Goal: Communication & Community: Share content

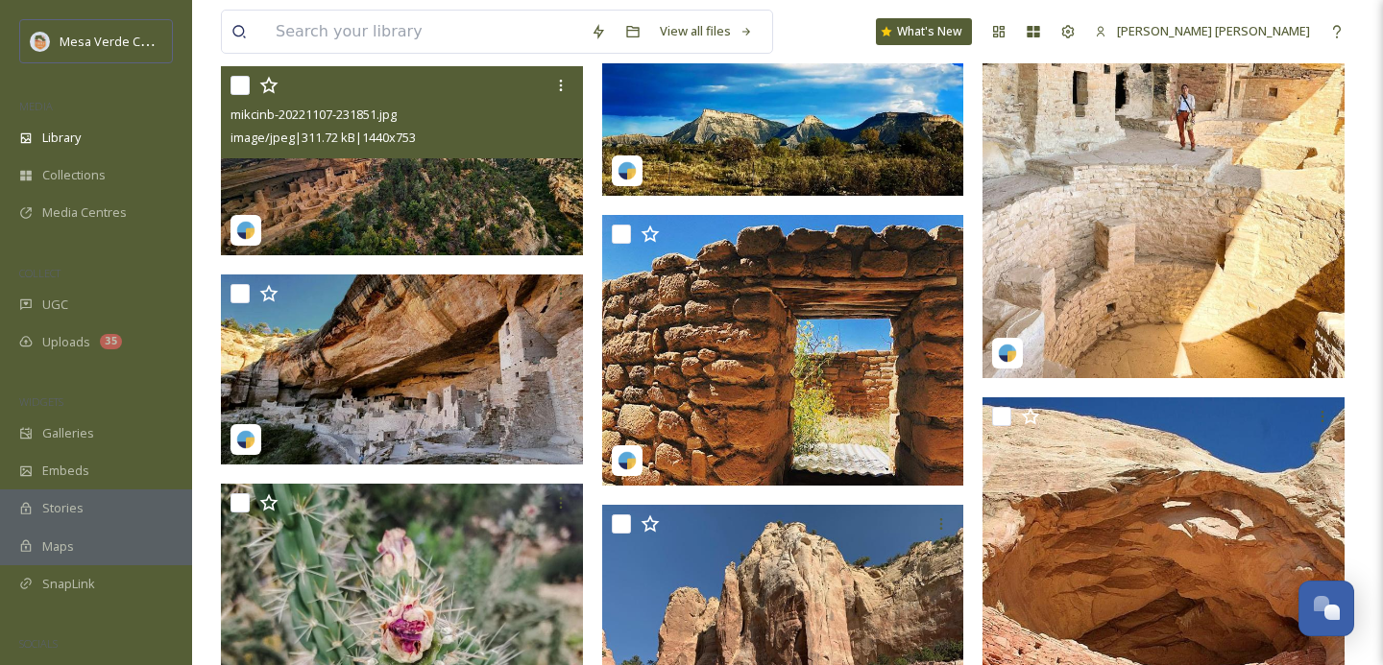
scroll to position [71671, 0]
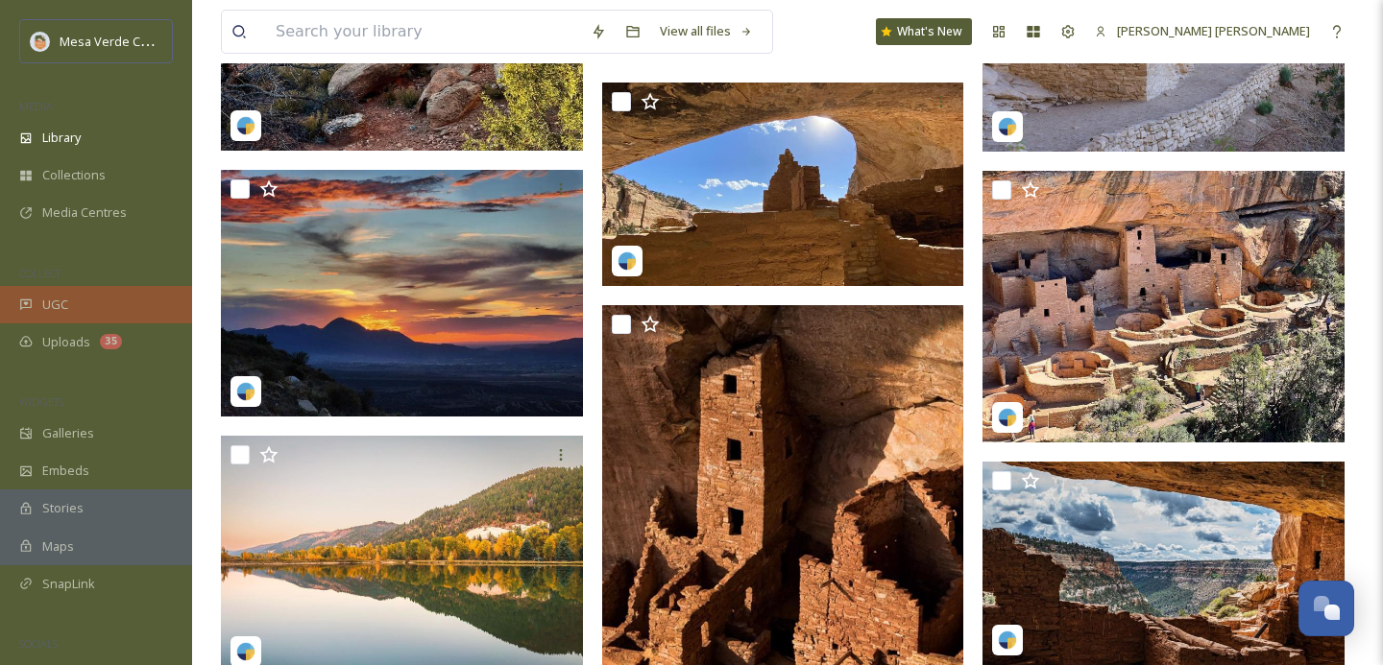
click at [64, 299] on span "UGC" at bounding box center [55, 305] width 26 height 18
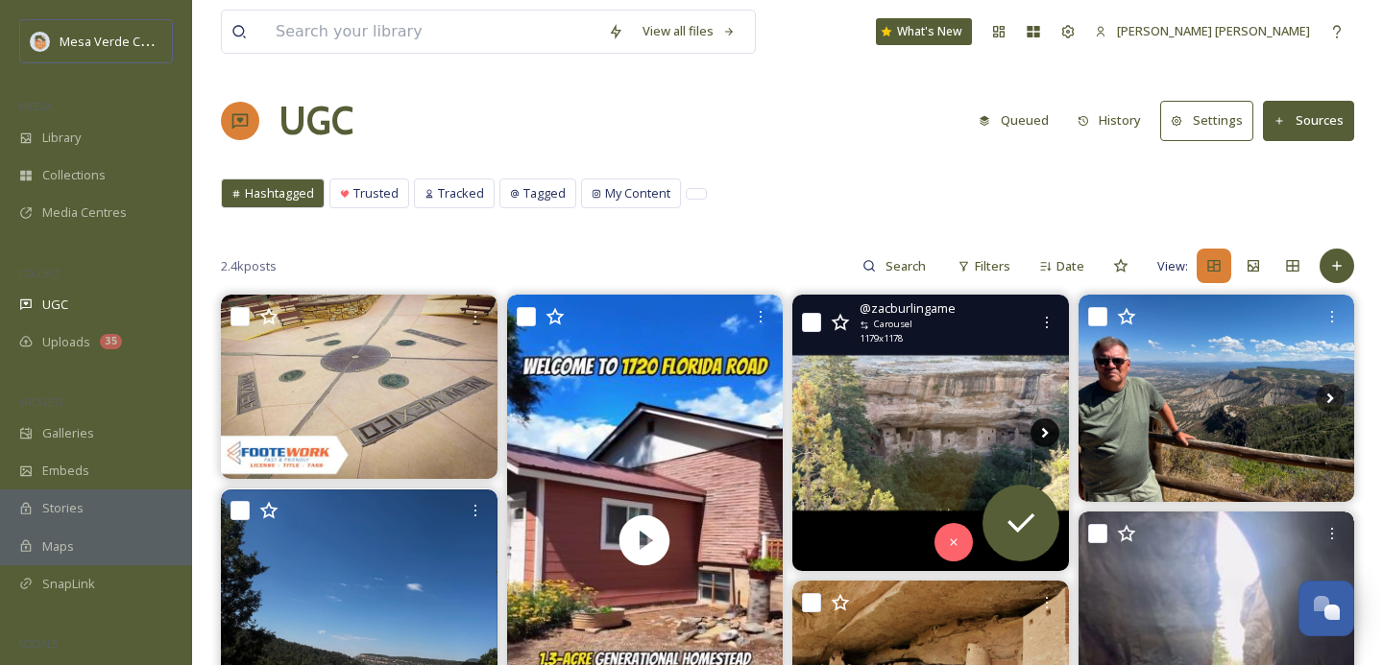
click at [1041, 423] on icon at bounding box center [1044, 433] width 29 height 29
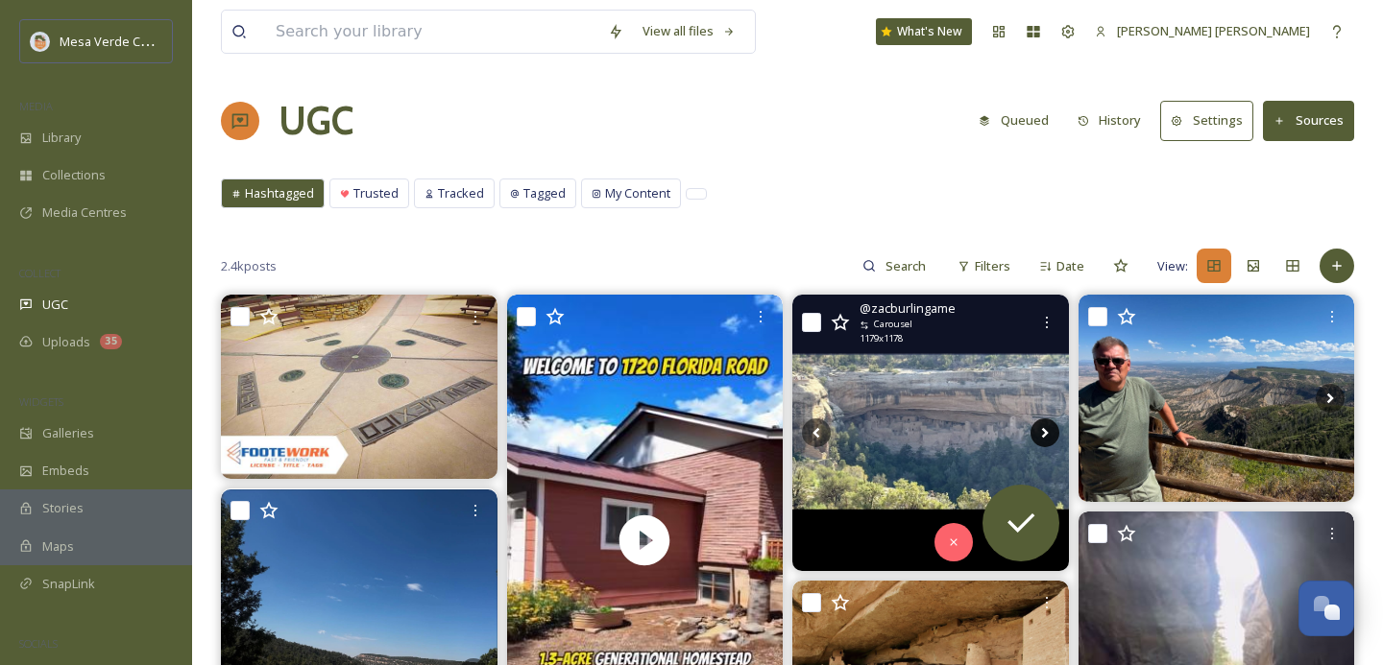
click at [1041, 423] on icon at bounding box center [1044, 433] width 29 height 29
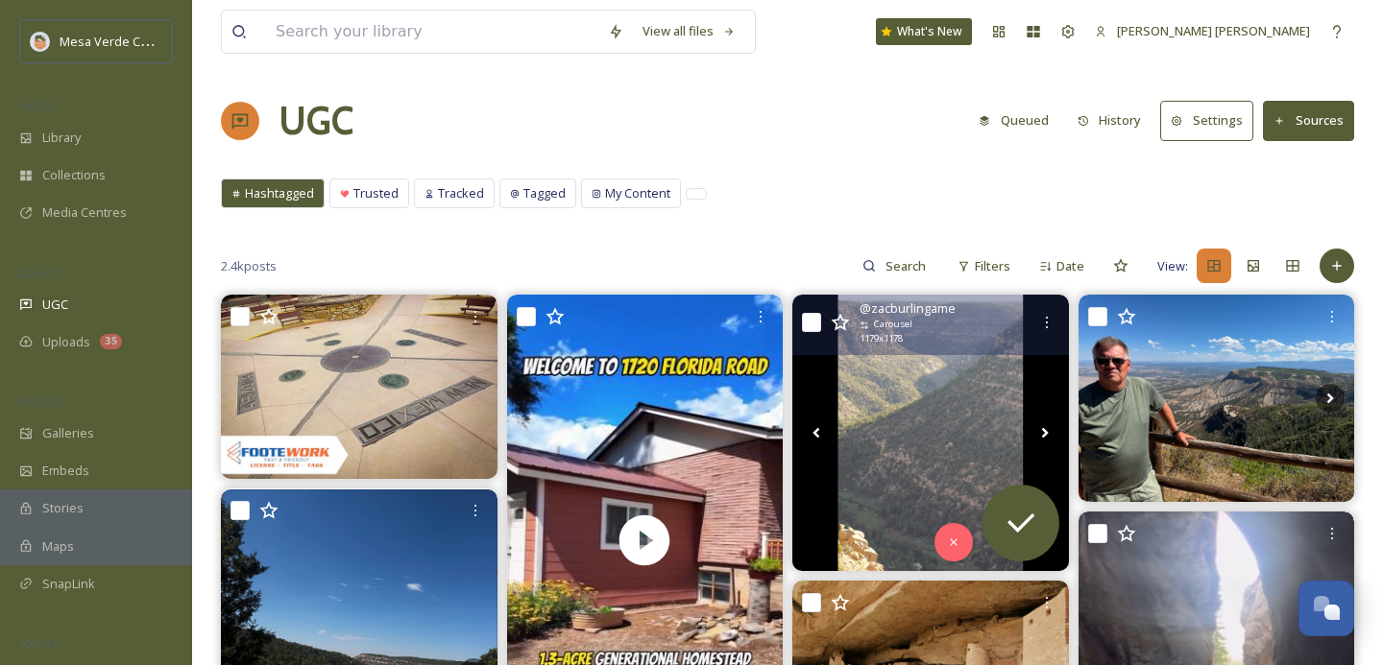
click at [1041, 423] on icon at bounding box center [1044, 433] width 29 height 29
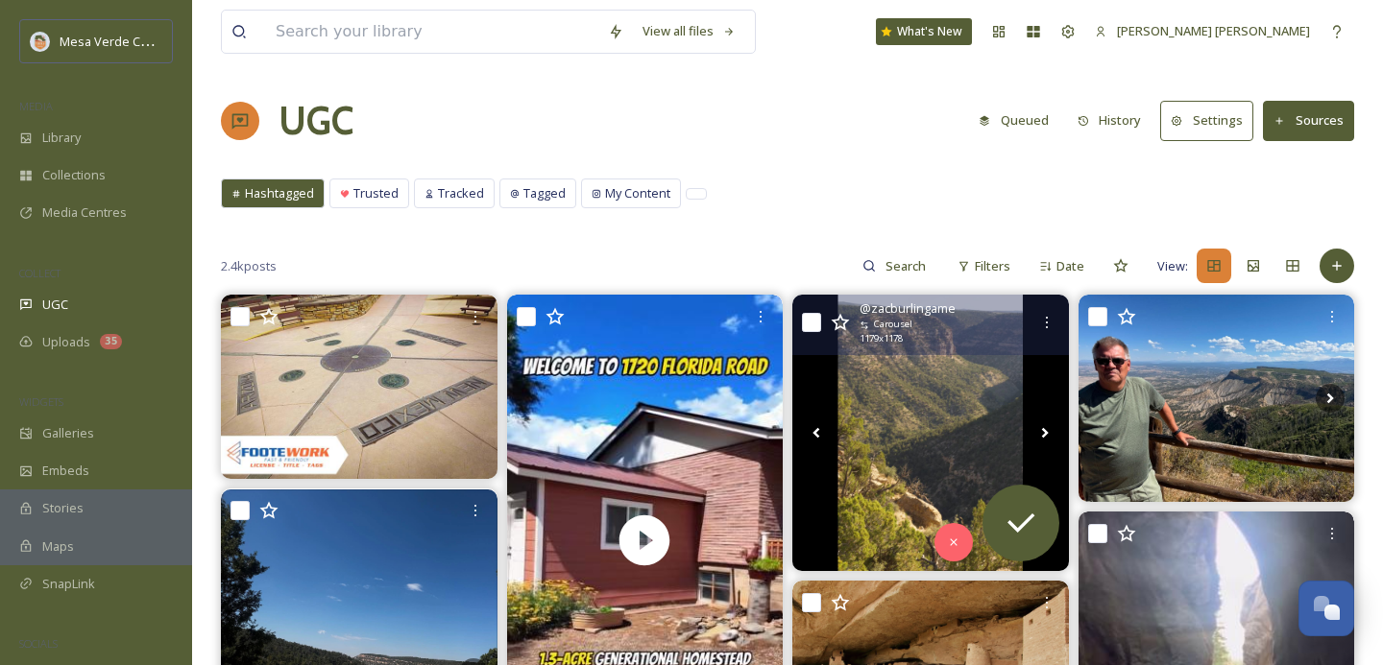
click at [1041, 423] on icon at bounding box center [1044, 433] width 29 height 29
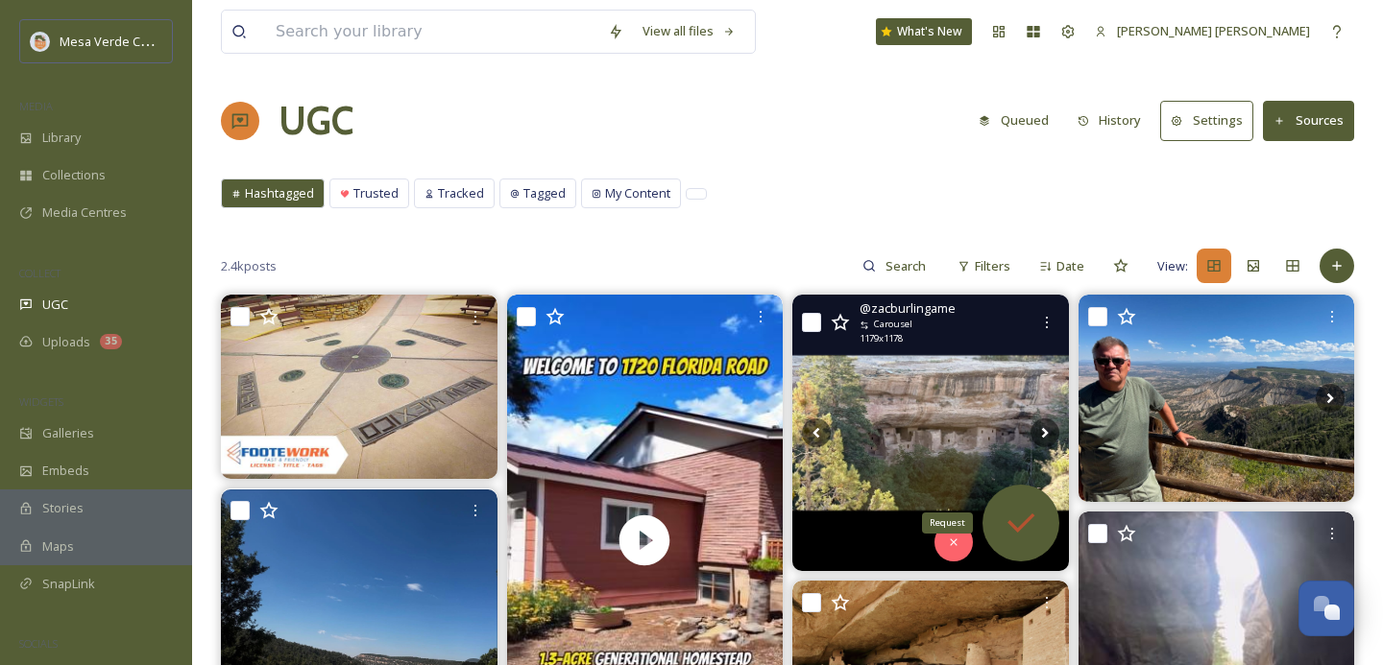
click at [1014, 509] on icon at bounding box center [1021, 523] width 38 height 38
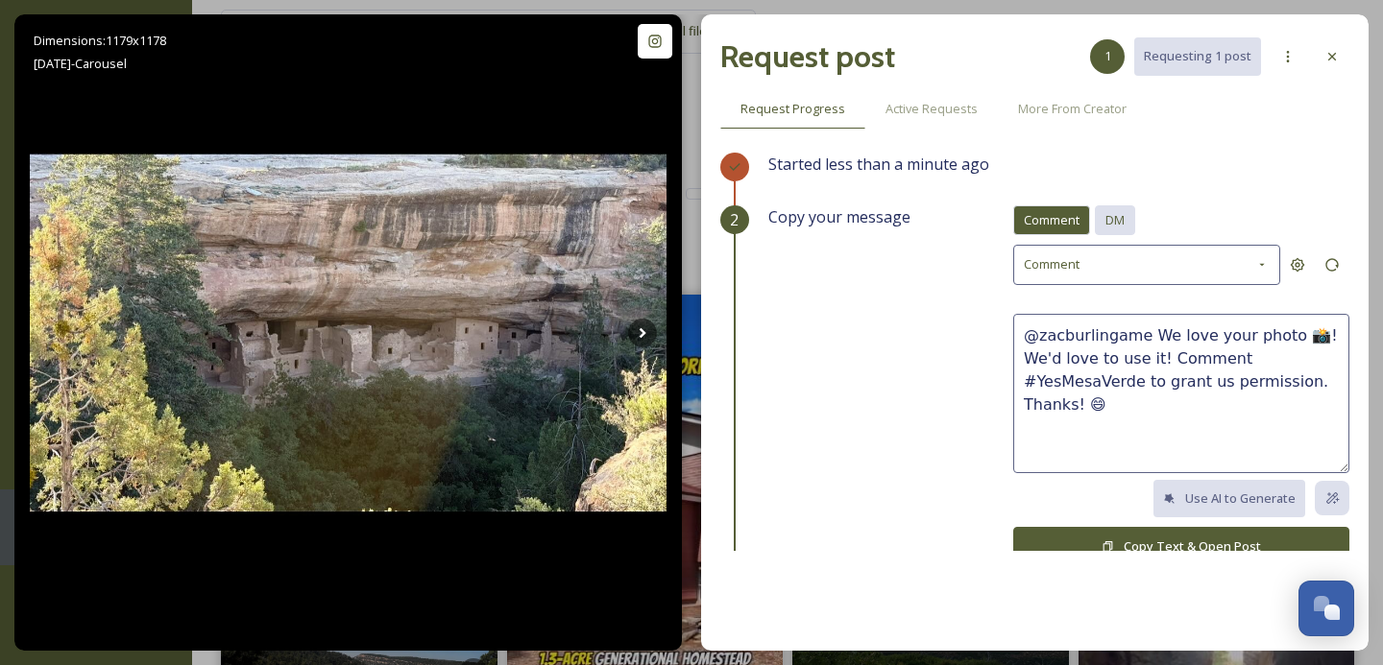
click at [1126, 225] on div "DM" at bounding box center [1115, 221] width 40 height 30
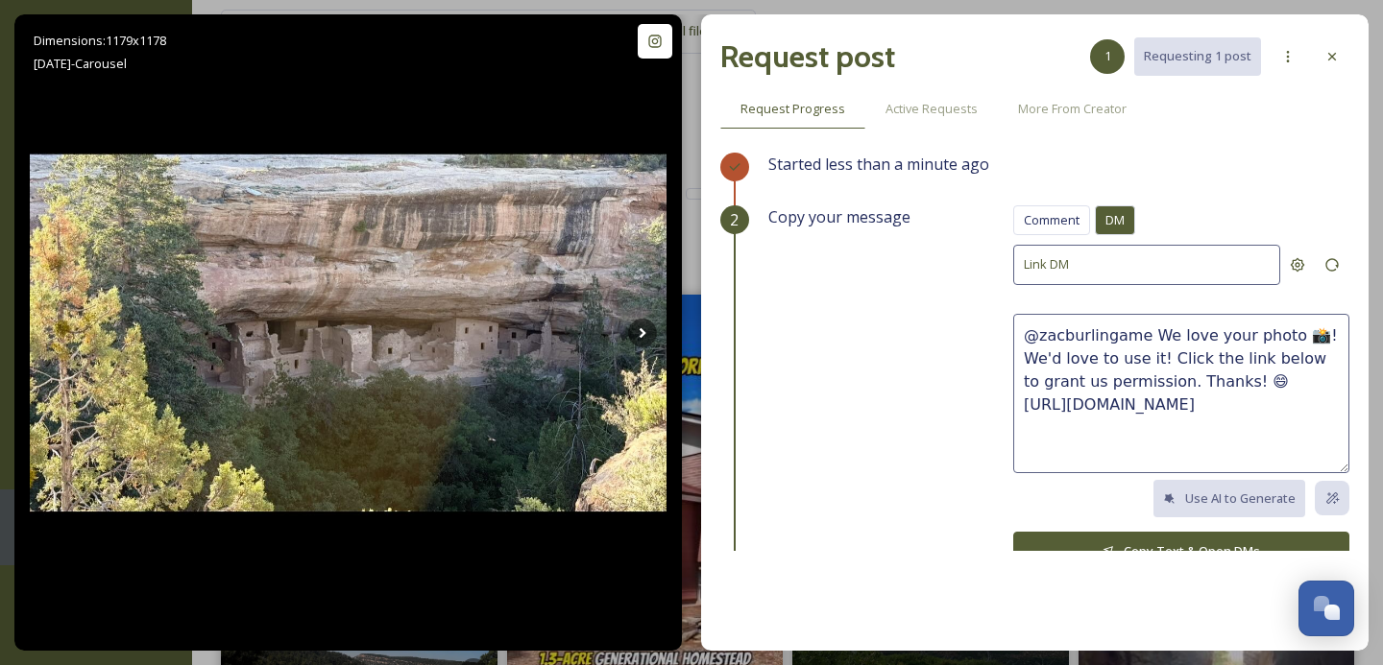
drag, startPoint x: 1223, startPoint y: 378, endPoint x: 1148, endPoint y: 339, distance: 85.5
click at [1148, 339] on textarea "@zacburlingame We love your photo 📸! We'd love to use it! Click the link below …" at bounding box center [1181, 393] width 336 height 159
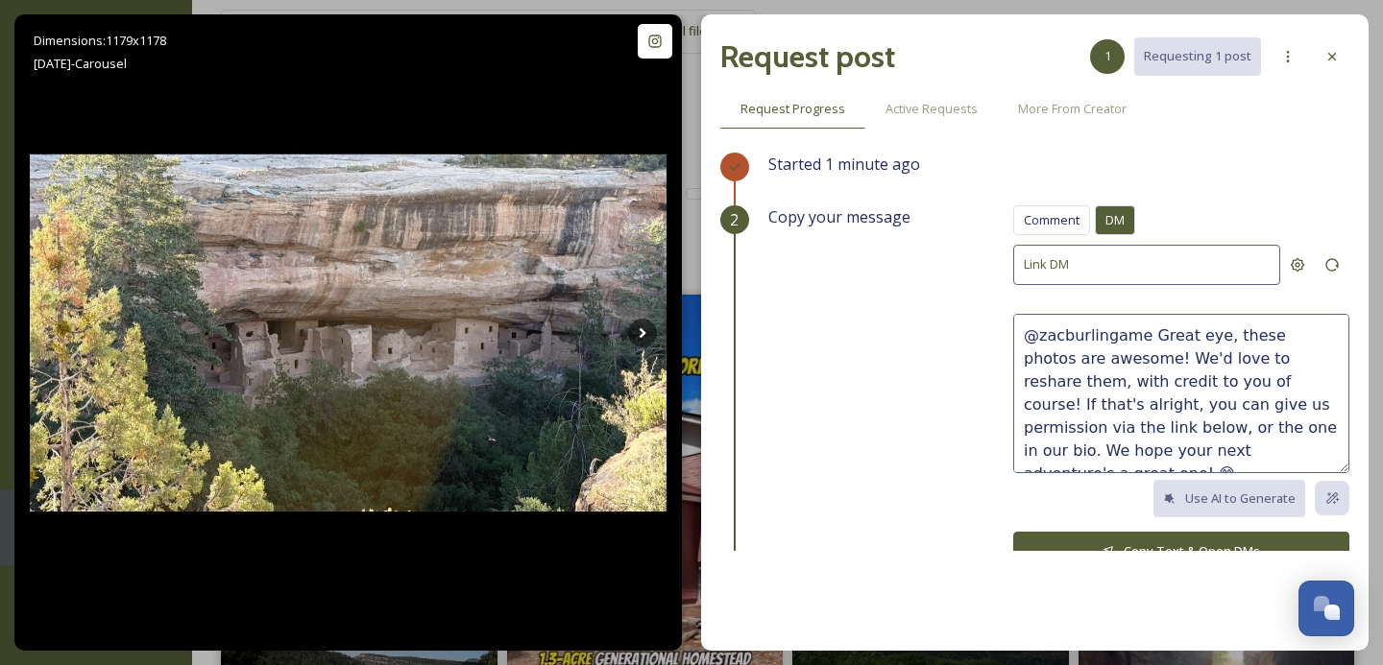
scroll to position [23, 0]
type textarea "@zacburlingame Great eye, these photos are awesome! We'd love to reshare them, …"
click at [1171, 537] on button "Copy Text & Open DMs" at bounding box center [1181, 551] width 336 height 39
